Goal: Transaction & Acquisition: Purchase product/service

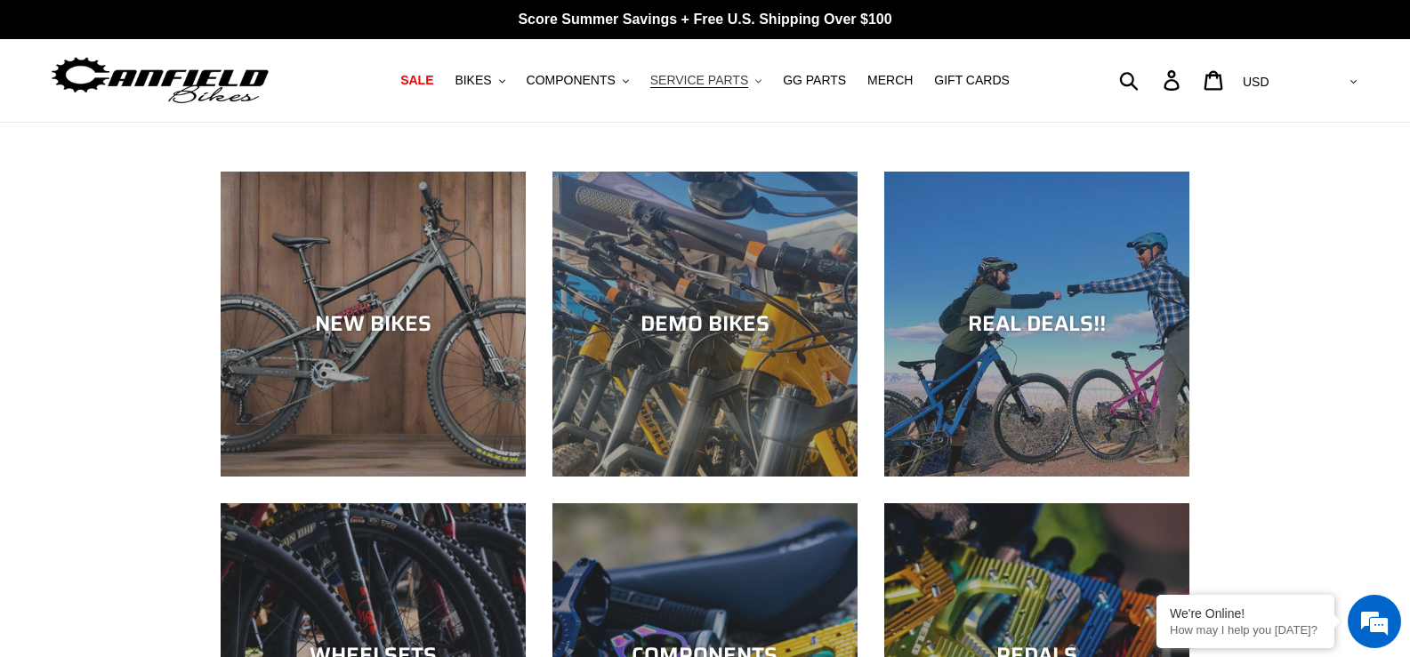
click at [705, 82] on span "SERVICE PARTS" at bounding box center [699, 80] width 98 height 15
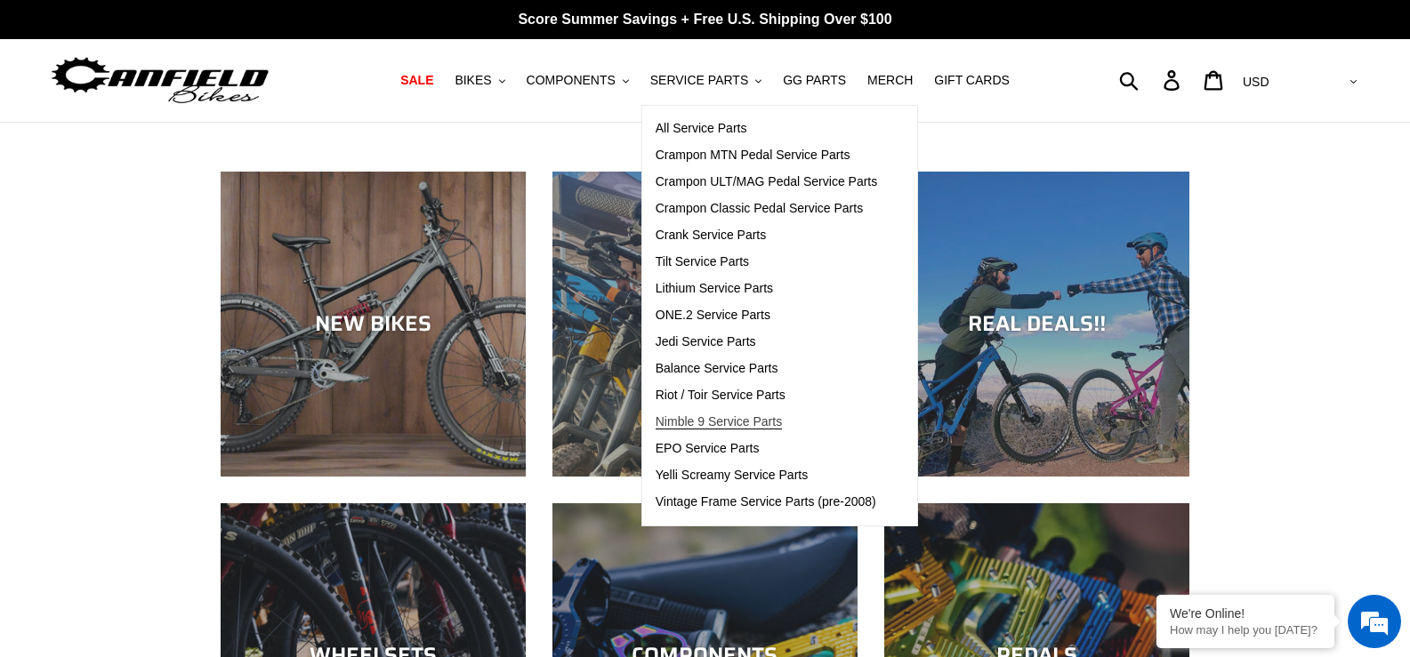
click at [716, 422] on span "Nimble 9 Service Parts" at bounding box center [719, 422] width 126 height 15
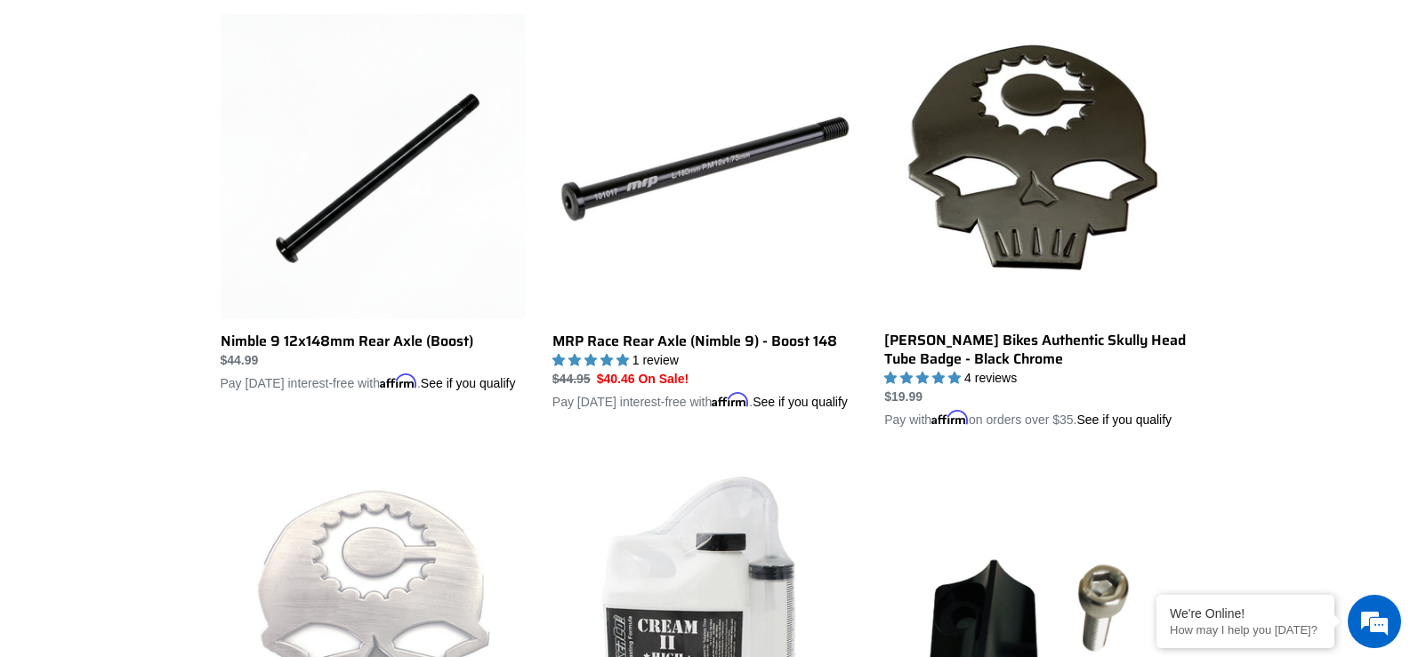
scroll to position [1957, 0]
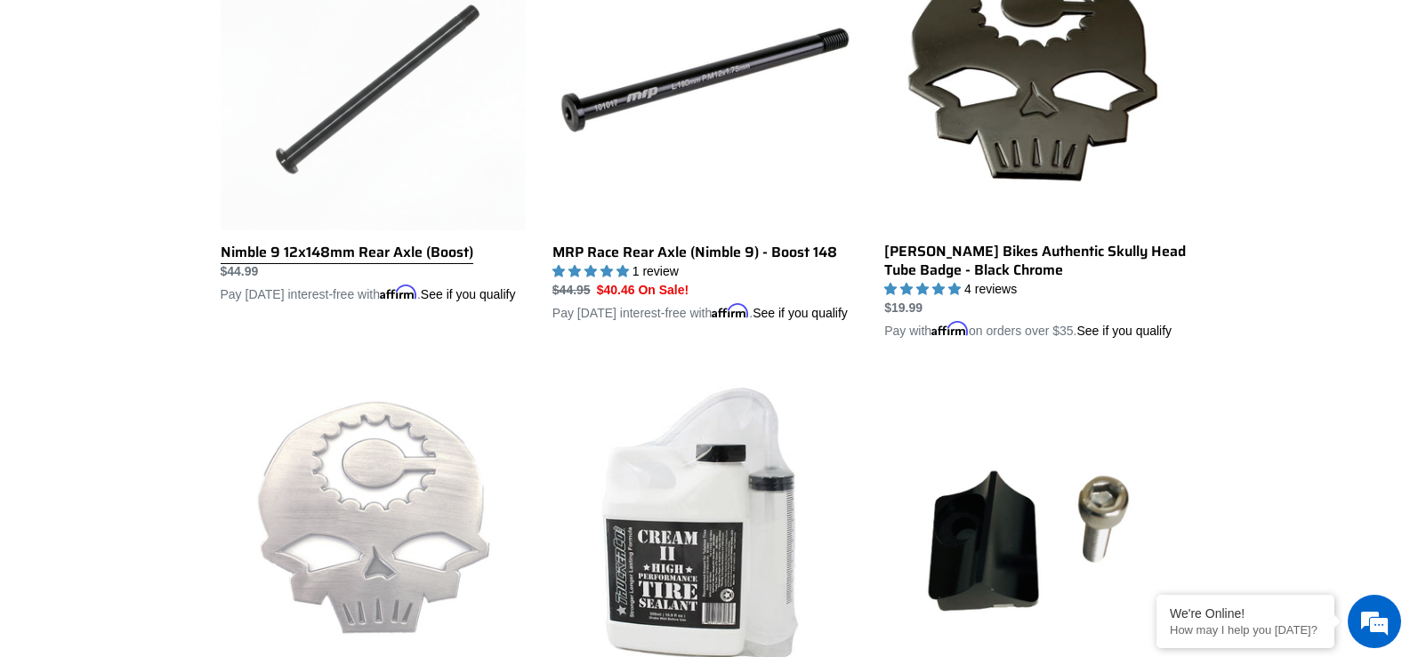
click at [376, 281] on link "Nimble 9 12x148mm Rear Axle (Boost)" at bounding box center [373, 114] width 305 height 379
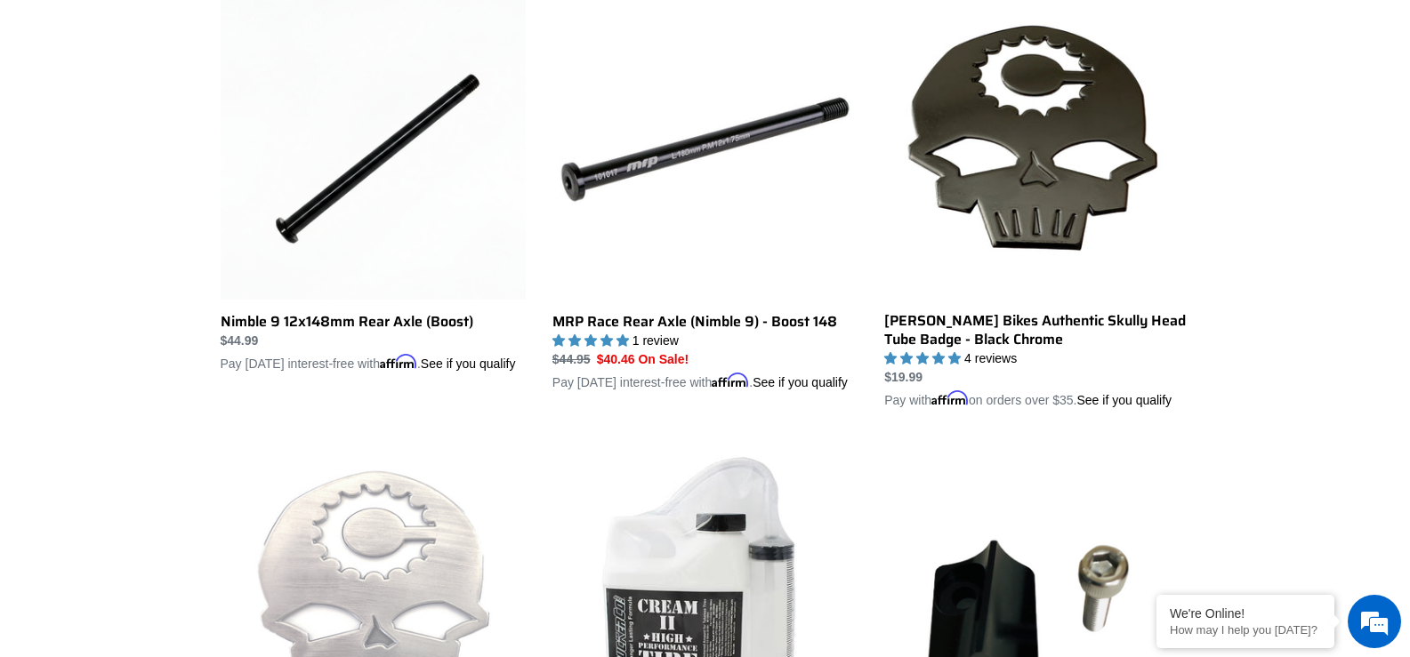
scroll to position [1813, 0]
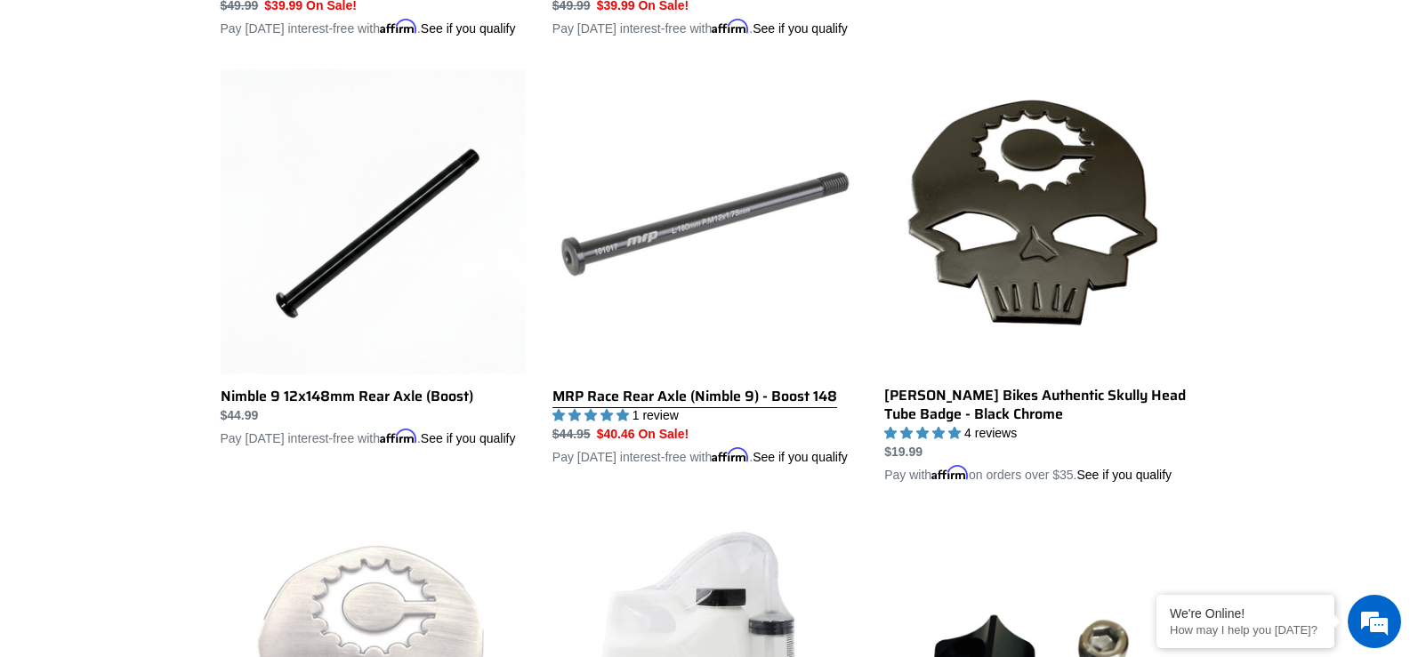
click at [648, 258] on link "MRP Race Rear Axle (Nimble 9) - Boost 148" at bounding box center [704, 268] width 305 height 398
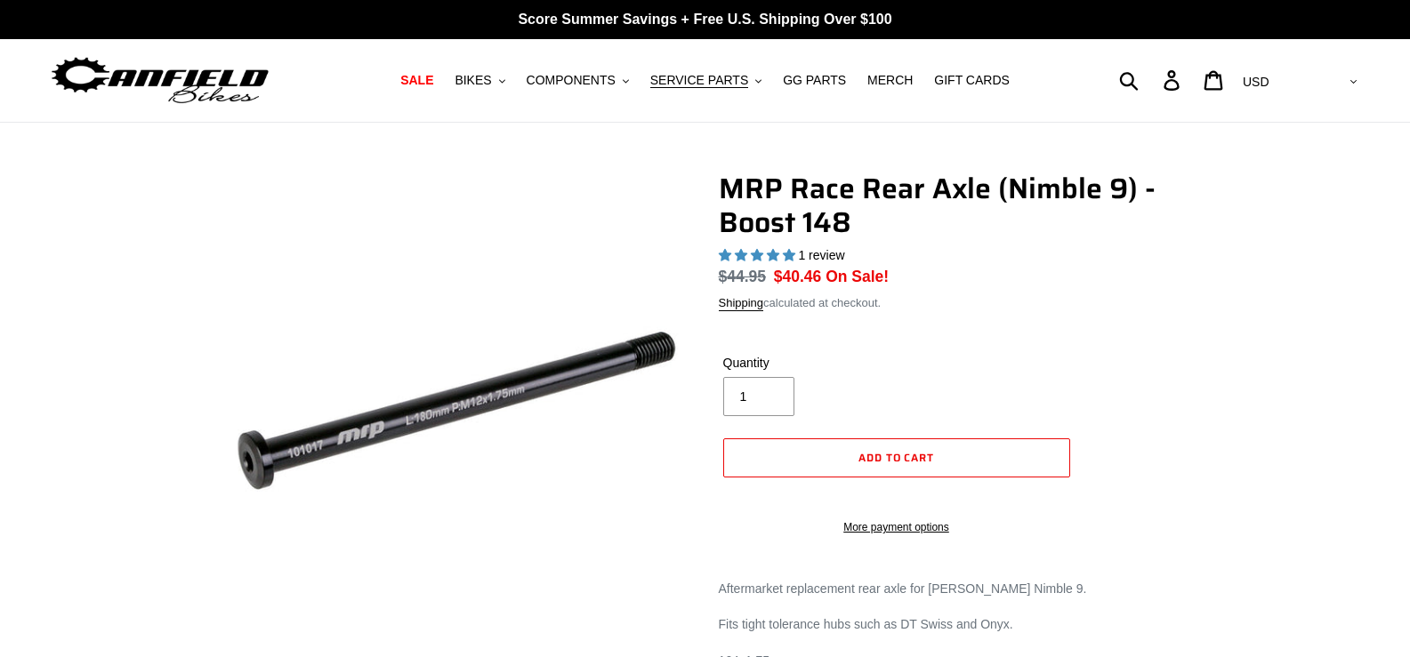
select select "highest-rating"
